Goal: Check status: Check status

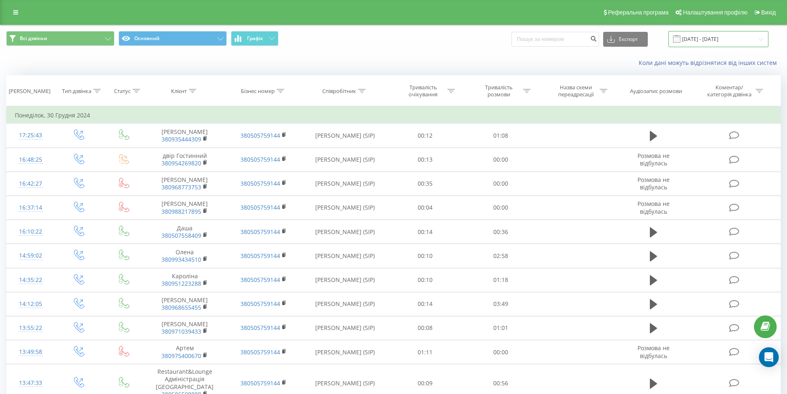
drag, startPoint x: 713, startPoint y: 36, endPoint x: 691, endPoint y: 43, distance: 23.2
click at [712, 37] on input "[DATE] - [DATE]" at bounding box center [718, 39] width 100 height 16
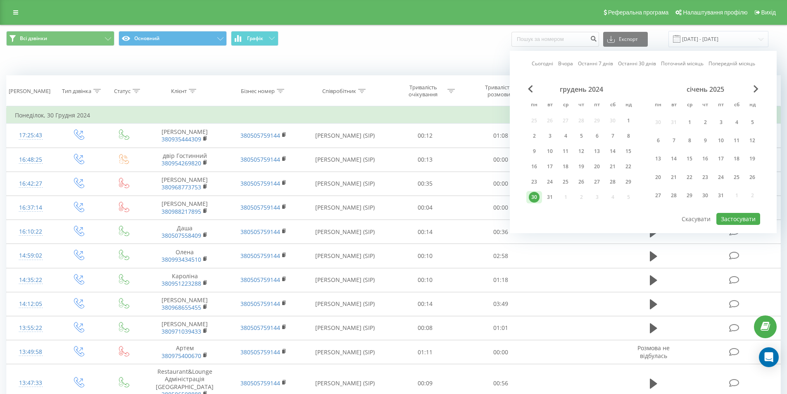
click at [537, 61] on link "Сьогодні" at bounding box center [542, 63] width 21 height 8
click at [729, 218] on button "Застосувати" at bounding box center [738, 219] width 44 height 12
type input "[DATE] - [DATE]"
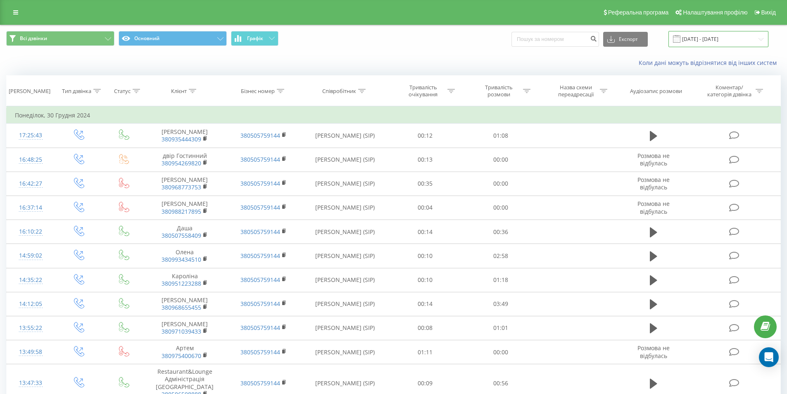
drag, startPoint x: 690, startPoint y: 40, endPoint x: 681, endPoint y: 44, distance: 9.6
click at [690, 40] on input "[DATE] - [DATE]" at bounding box center [718, 39] width 100 height 16
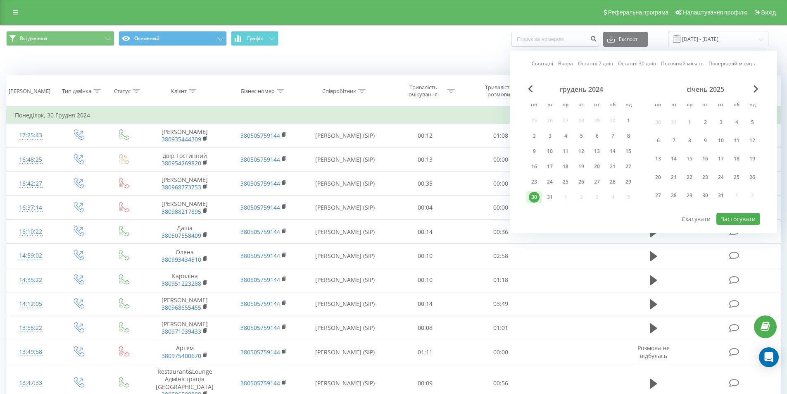
click at [535, 62] on link "Сьогодні" at bounding box center [542, 63] width 21 height 8
click at [733, 220] on button "Застосувати" at bounding box center [738, 219] width 44 height 12
type input "[DATE] - [DATE]"
